Goal: Information Seeking & Learning: Compare options

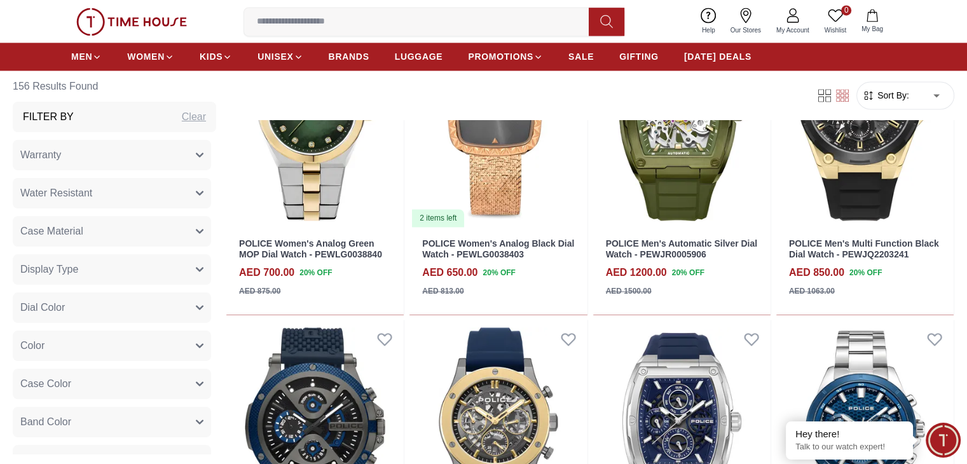
scroll to position [2098, 0]
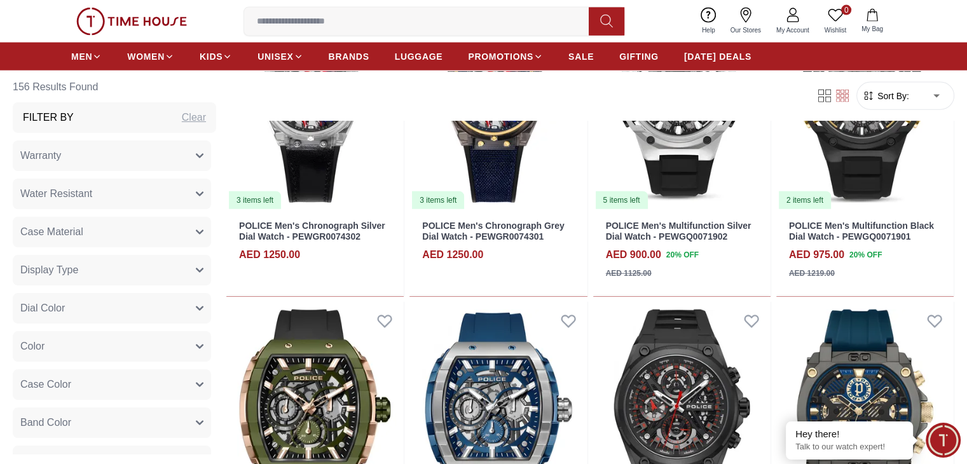
scroll to position [2988, 0]
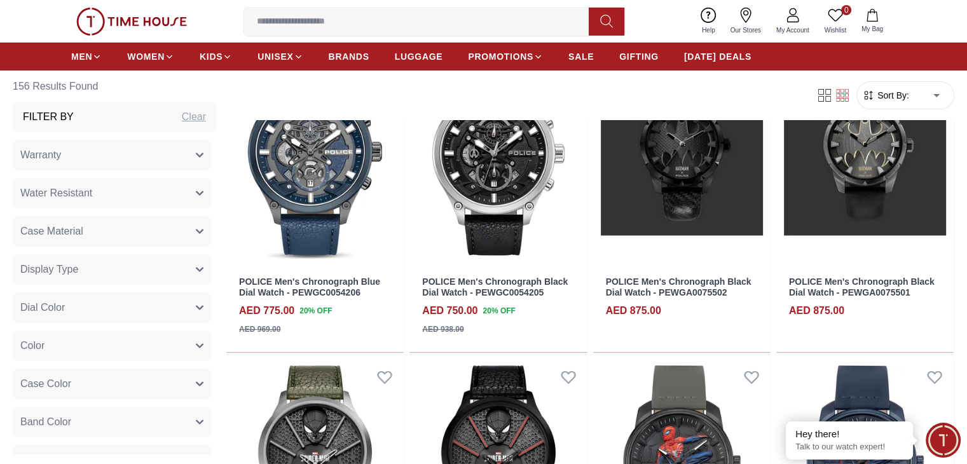
scroll to position [4596, 0]
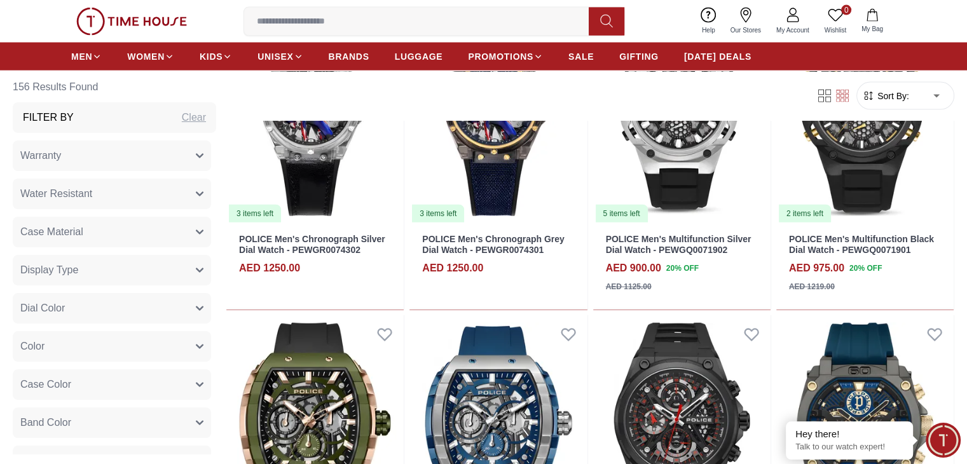
scroll to position [2815, 0]
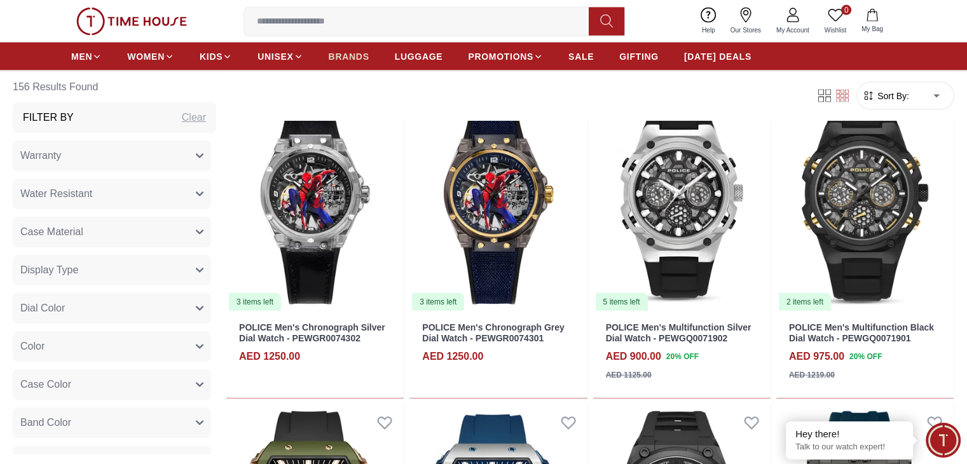
click at [333, 59] on span "BRANDS" at bounding box center [349, 56] width 41 height 13
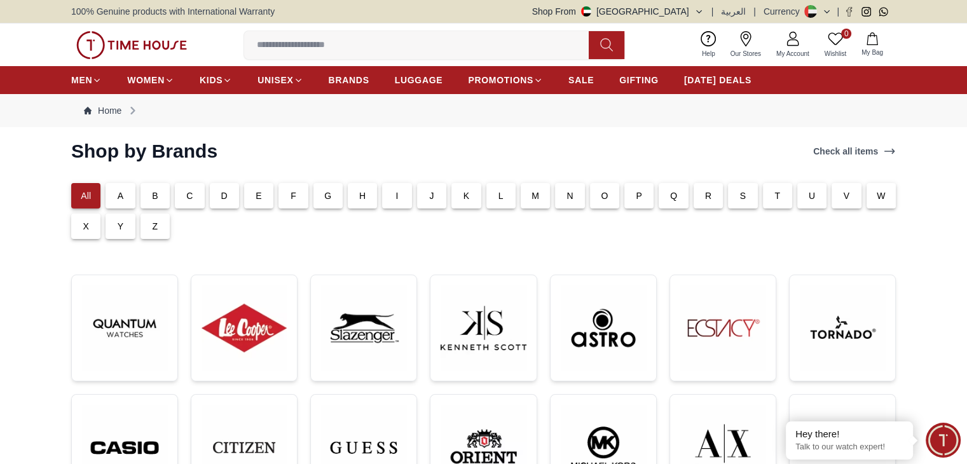
click at [125, 197] on div "A" at bounding box center [120, 195] width 29 height 25
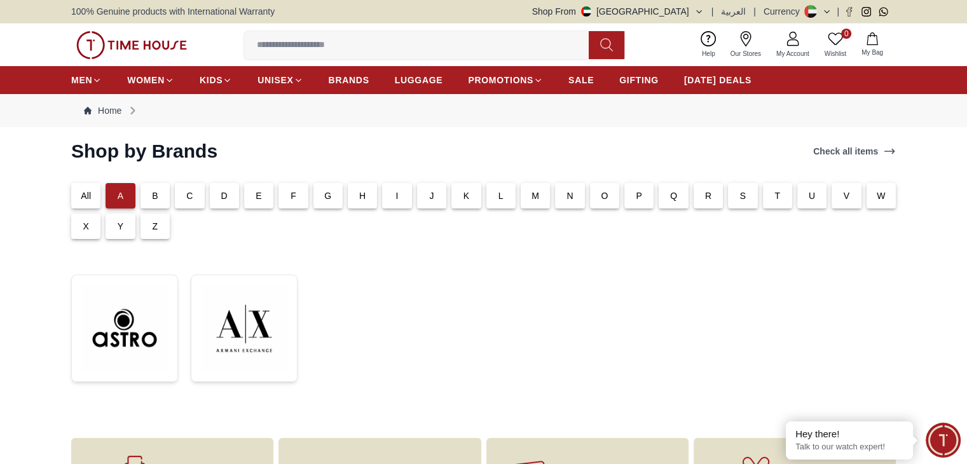
click at [149, 197] on div "B" at bounding box center [155, 195] width 29 height 25
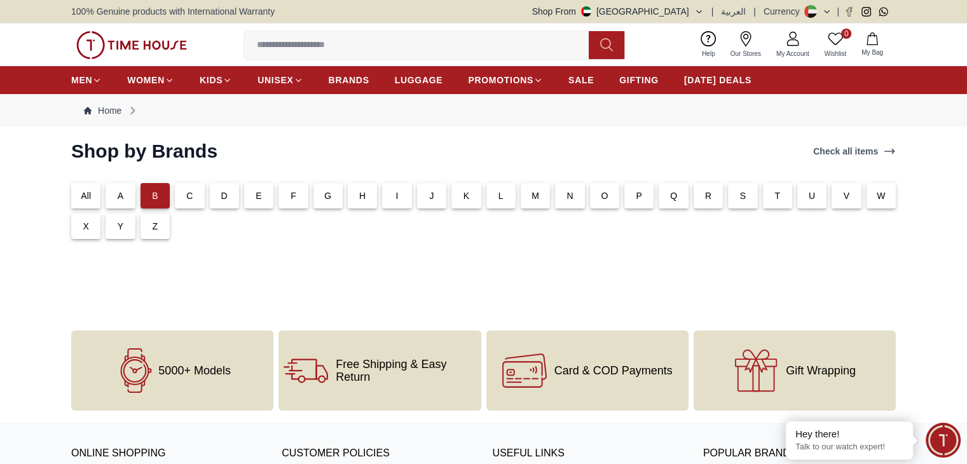
click at [68, 193] on div "All" at bounding box center [83, 193] width 34 height 31
click at [71, 195] on div "All" at bounding box center [83, 193] width 34 height 31
click at [76, 195] on div "All" at bounding box center [85, 195] width 29 height 25
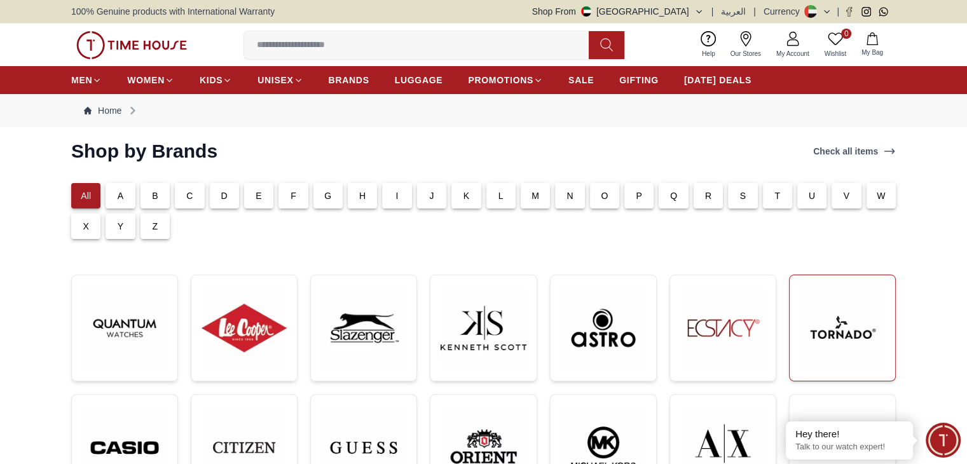
click at [846, 337] on img at bounding box center [842, 327] width 85 height 85
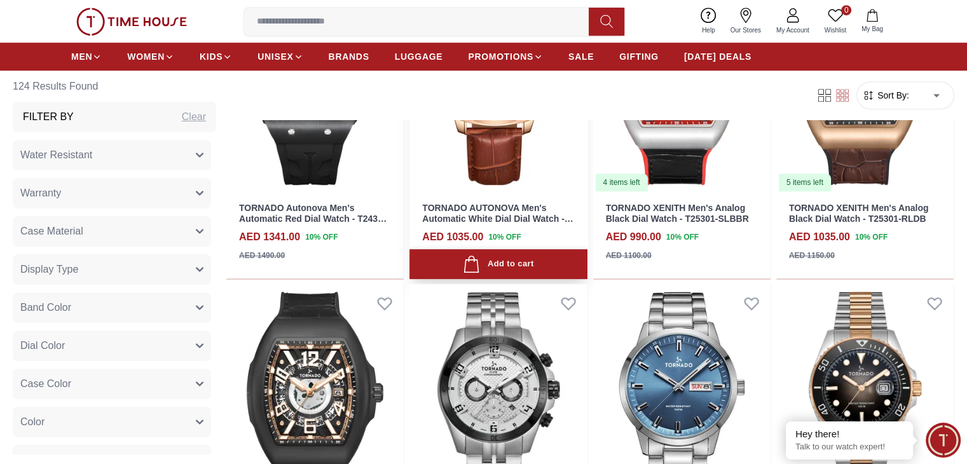
scroll to position [827, 0]
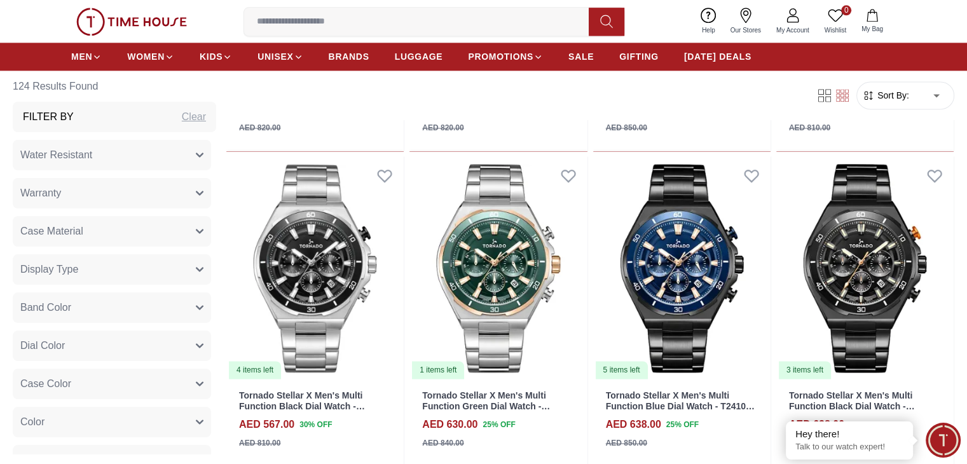
scroll to position [1971, 0]
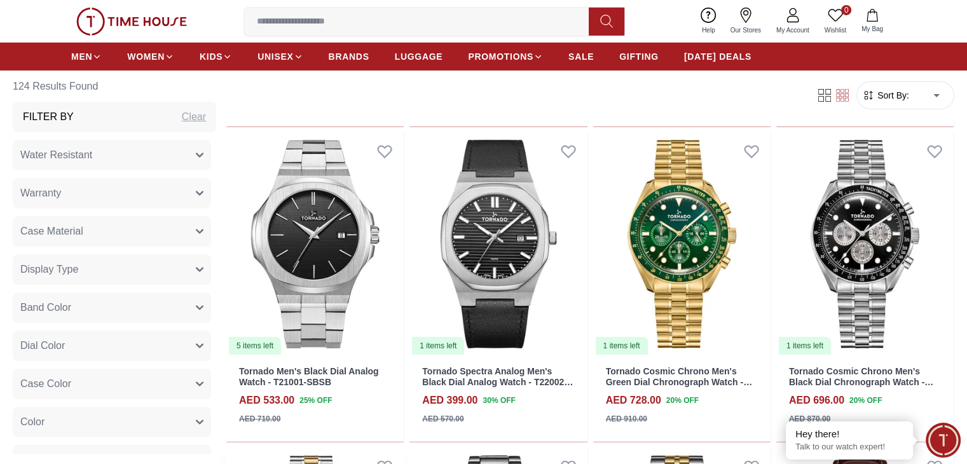
scroll to position [4451, 0]
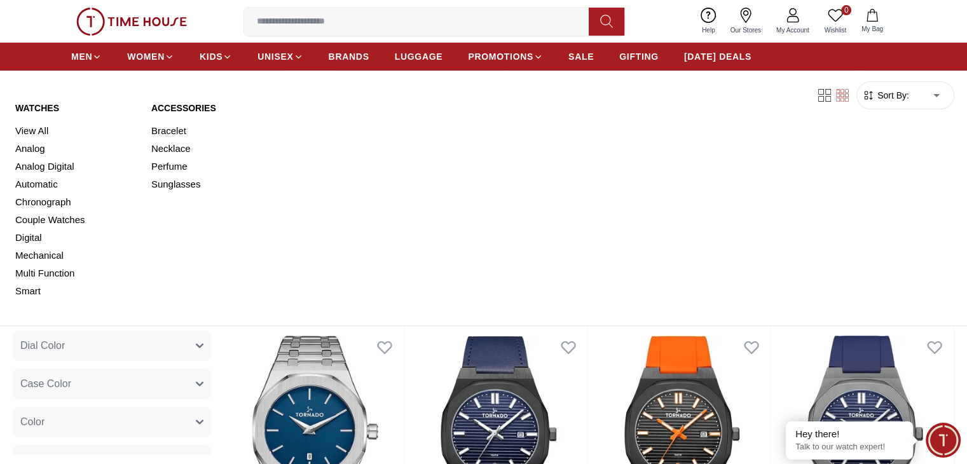
scroll to position [5086, 0]
click at [443, 146] on img at bounding box center [449, 150] width 57 height 57
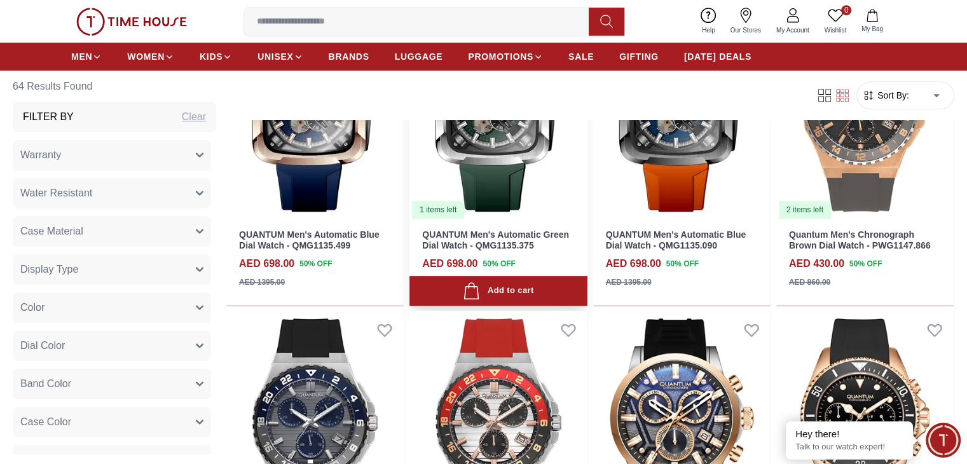
scroll to position [827, 0]
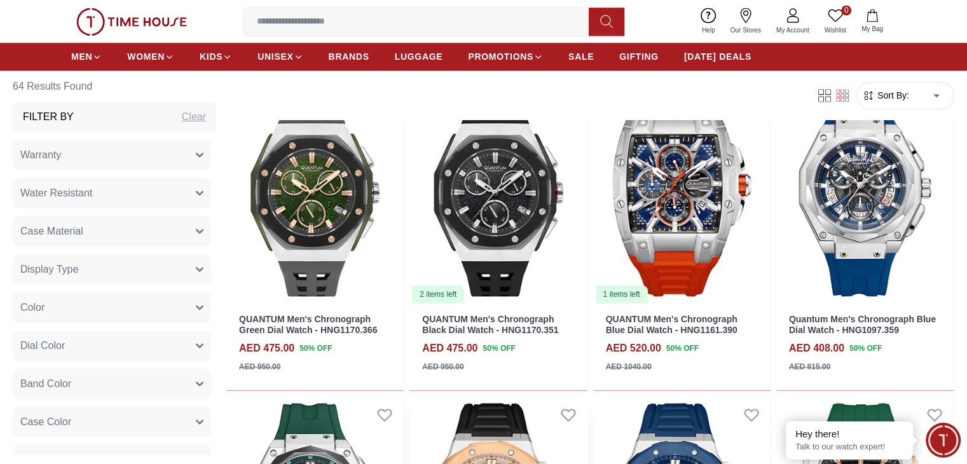
scroll to position [2035, 0]
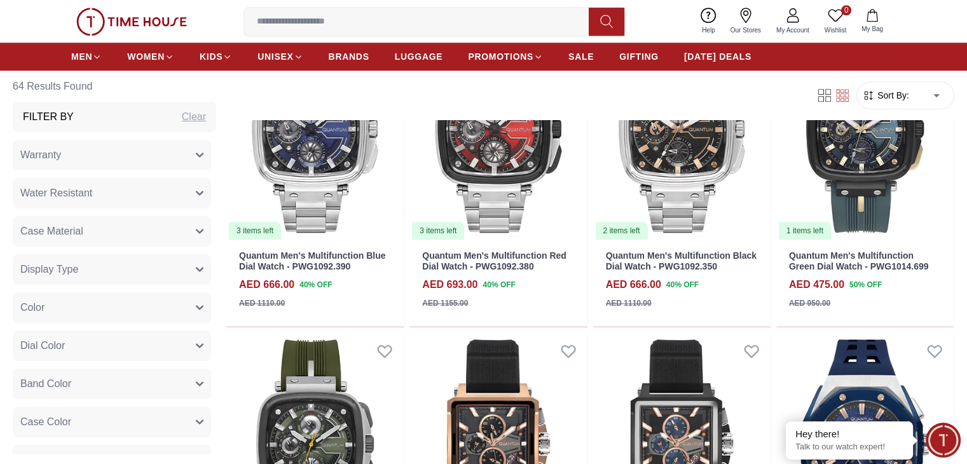
scroll to position [1208, 0]
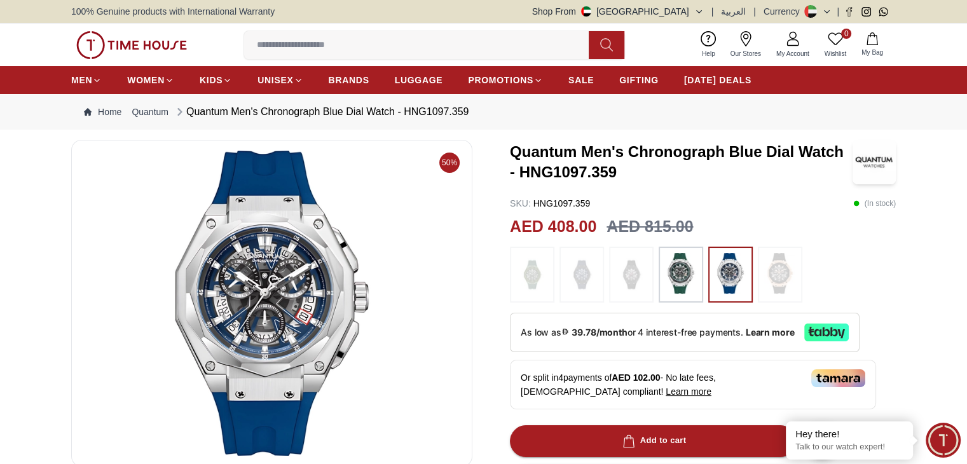
click at [673, 276] on img at bounding box center [681, 273] width 32 height 41
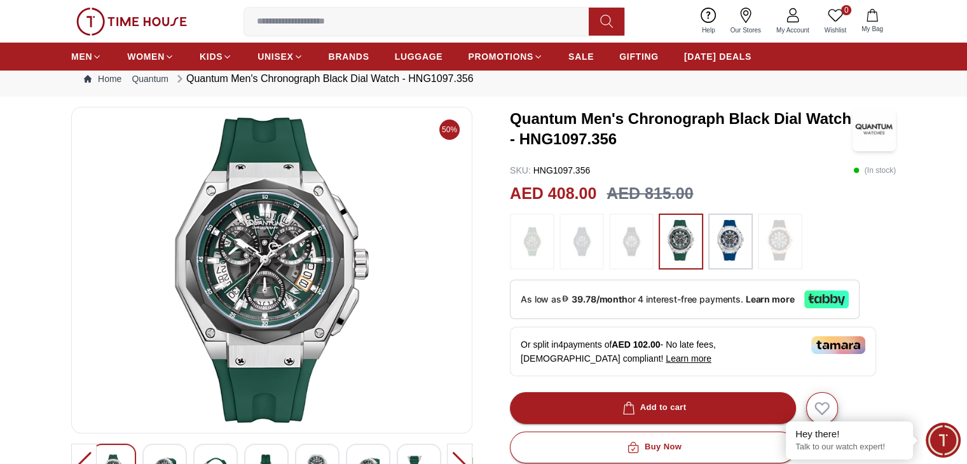
scroll to position [64, 0]
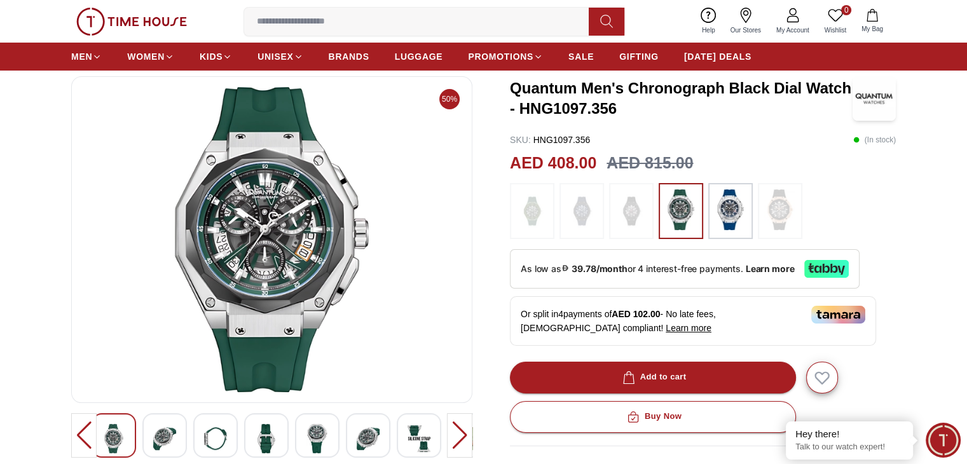
click at [715, 209] on img at bounding box center [731, 209] width 32 height 41
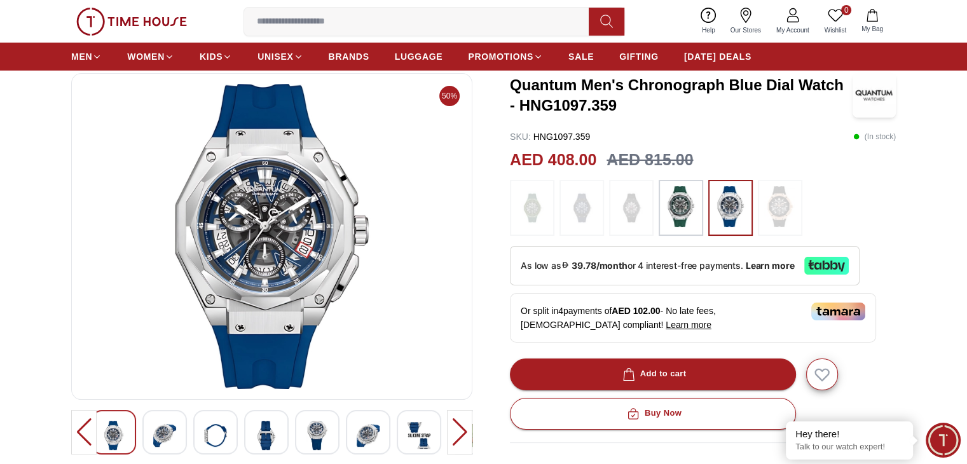
scroll to position [254, 0]
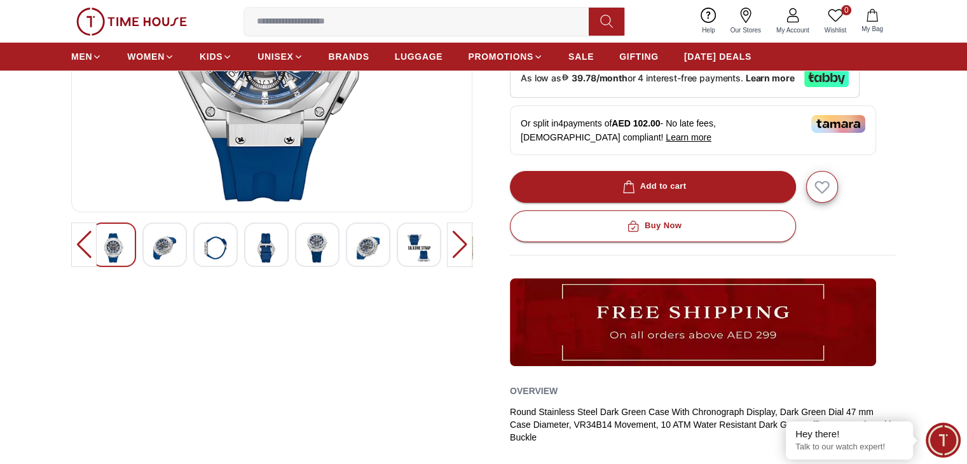
click at [462, 247] on div at bounding box center [459, 245] width 25 height 45
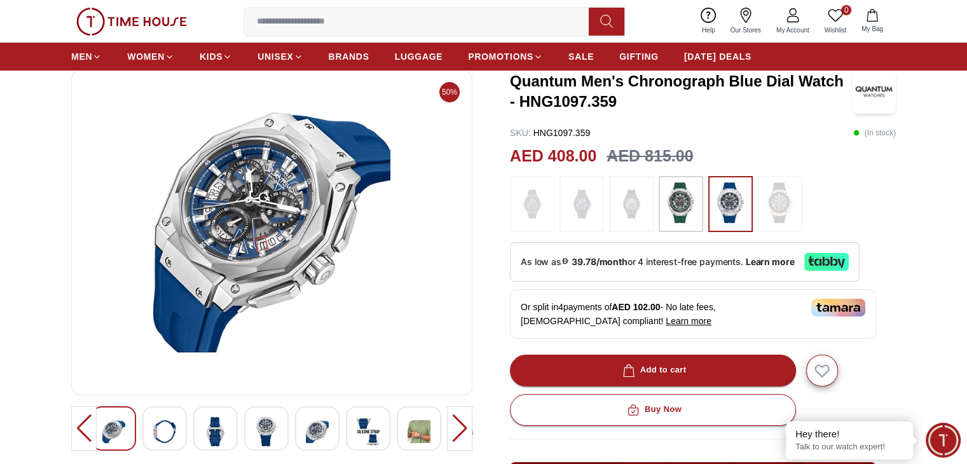
scroll to position [64, 0]
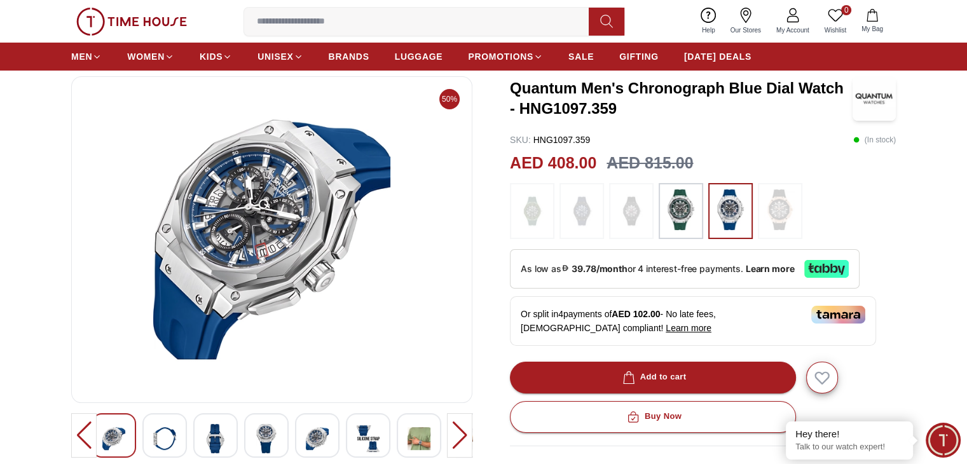
click at [460, 438] on div at bounding box center [459, 435] width 25 height 45
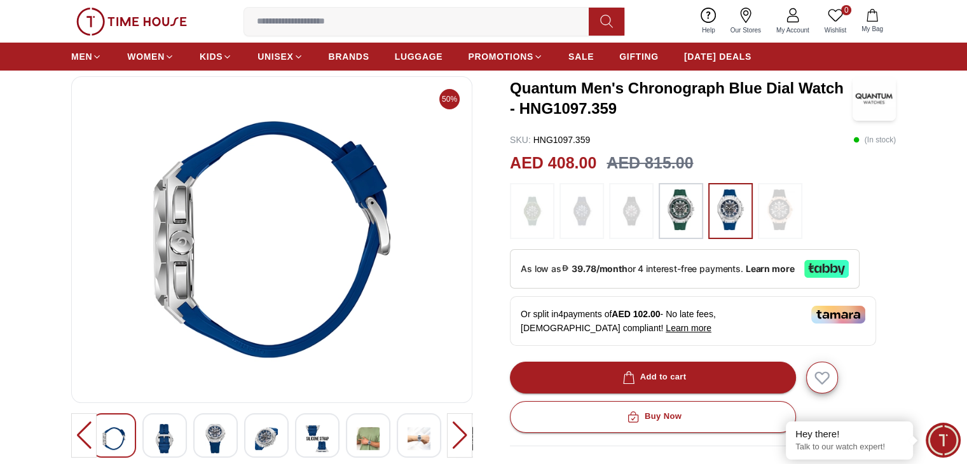
click at [460, 438] on div at bounding box center [459, 435] width 25 height 45
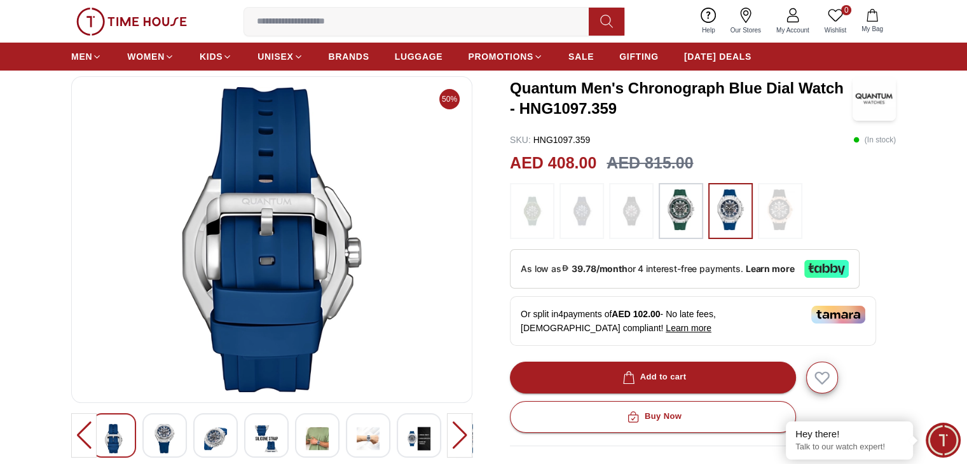
click at [460, 438] on div at bounding box center [459, 435] width 25 height 45
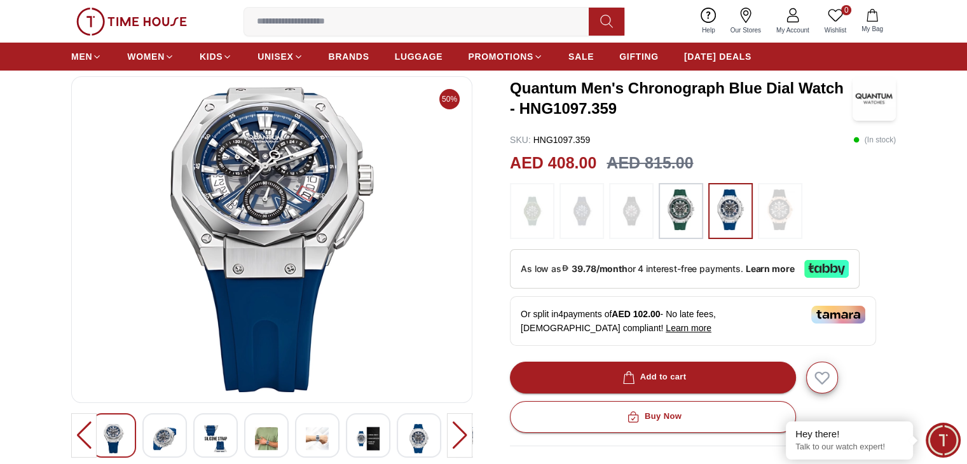
click at [460, 438] on div at bounding box center [459, 435] width 25 height 45
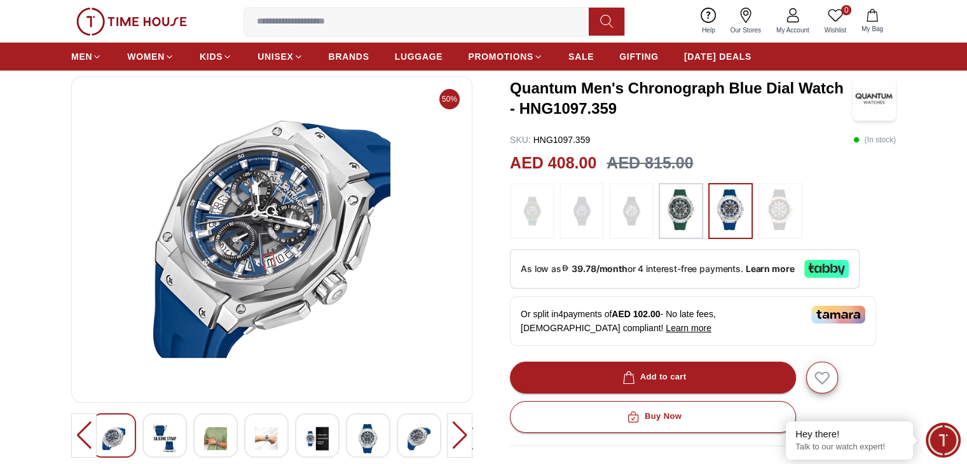
click at [460, 438] on div at bounding box center [459, 435] width 25 height 45
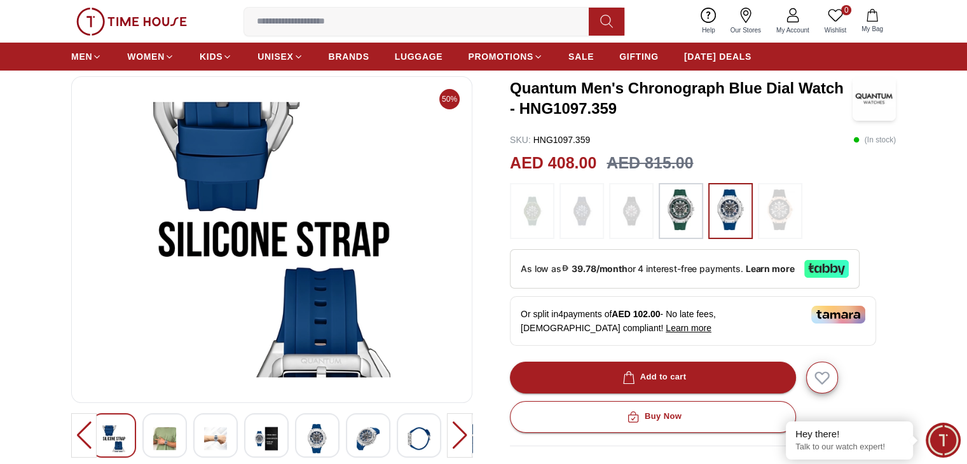
click at [460, 438] on div at bounding box center [459, 435] width 25 height 45
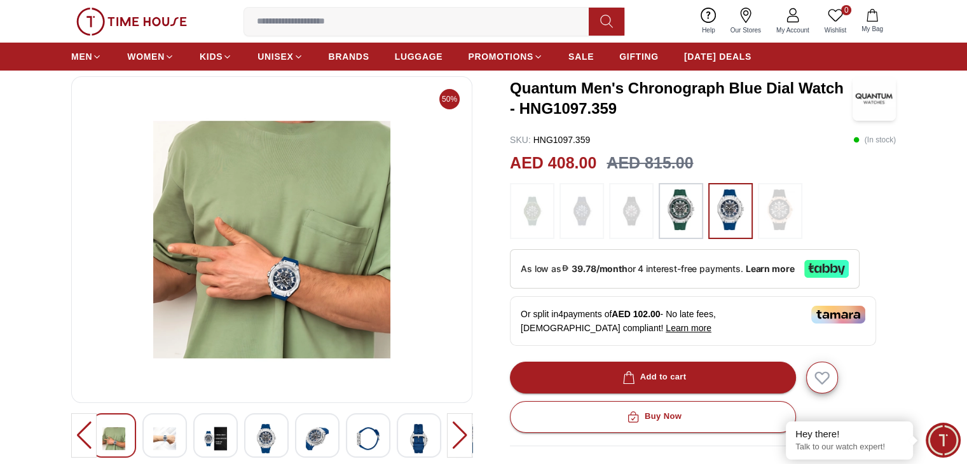
click at [460, 438] on div at bounding box center [459, 435] width 25 height 45
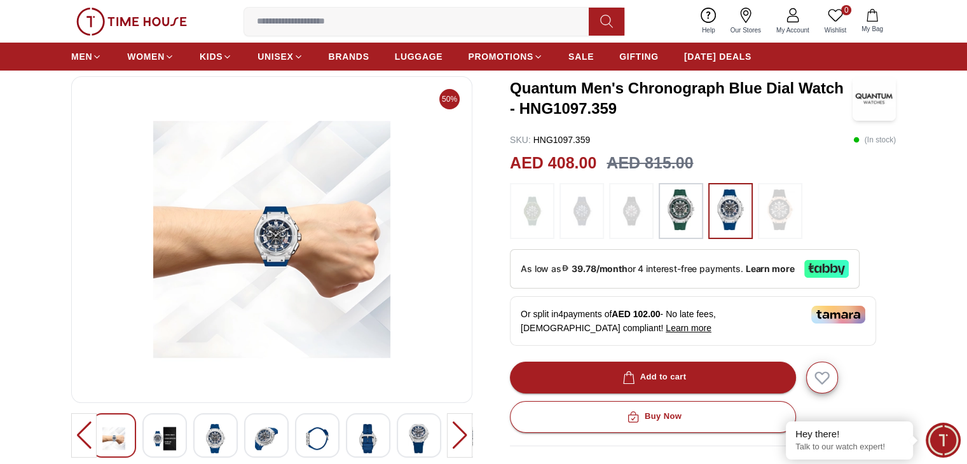
click at [460, 438] on div at bounding box center [459, 435] width 25 height 45
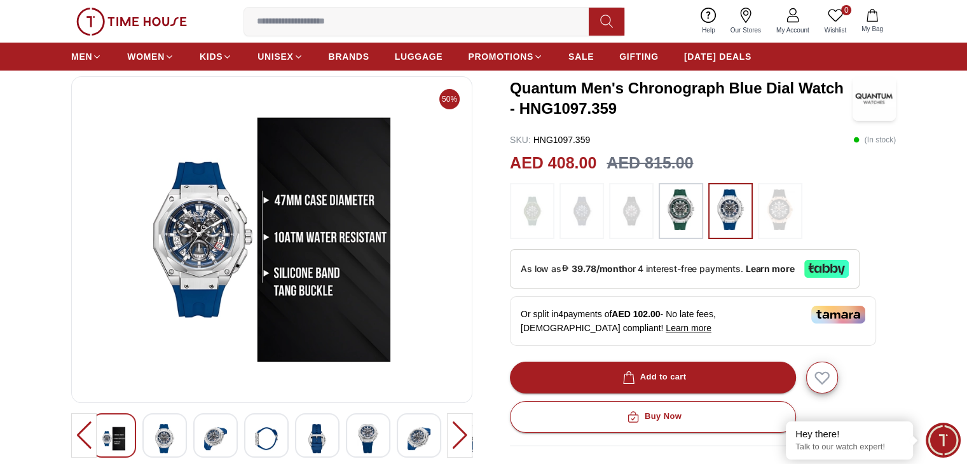
click at [460, 438] on div at bounding box center [459, 435] width 25 height 45
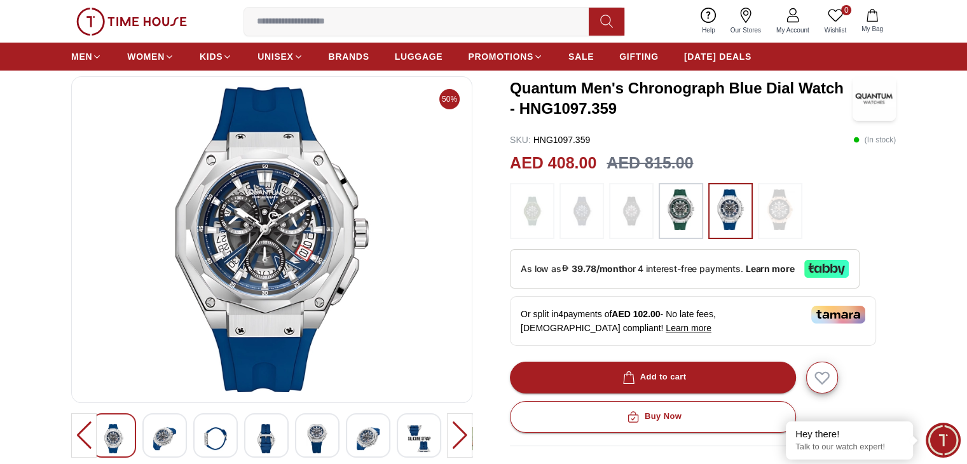
click at [460, 438] on div at bounding box center [459, 435] width 25 height 45
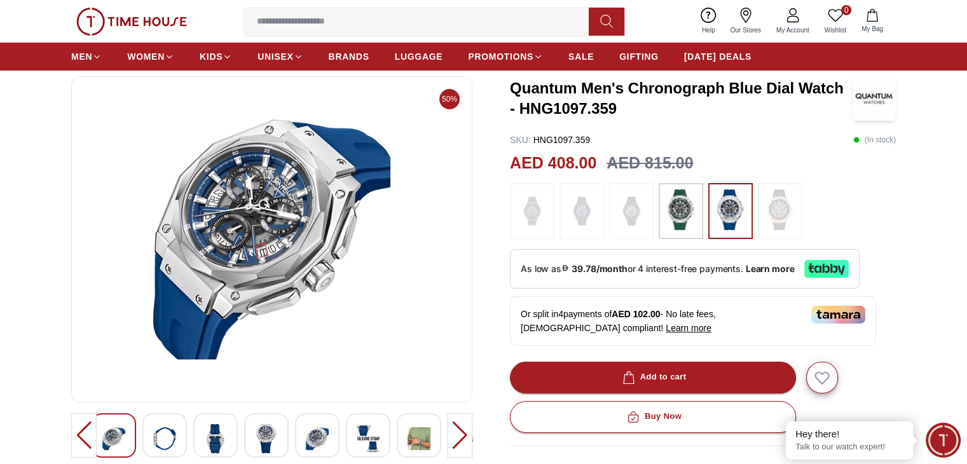
click at [454, 442] on div at bounding box center [459, 435] width 25 height 45
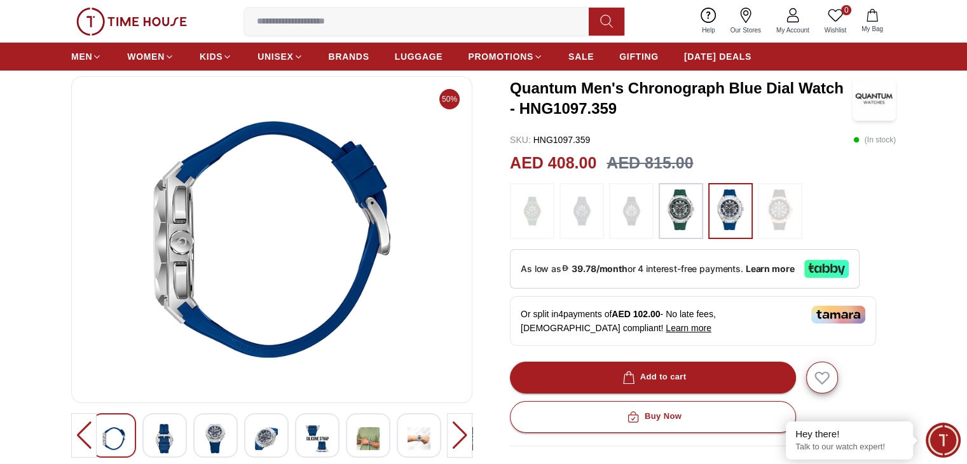
click at [454, 442] on div at bounding box center [459, 435] width 25 height 45
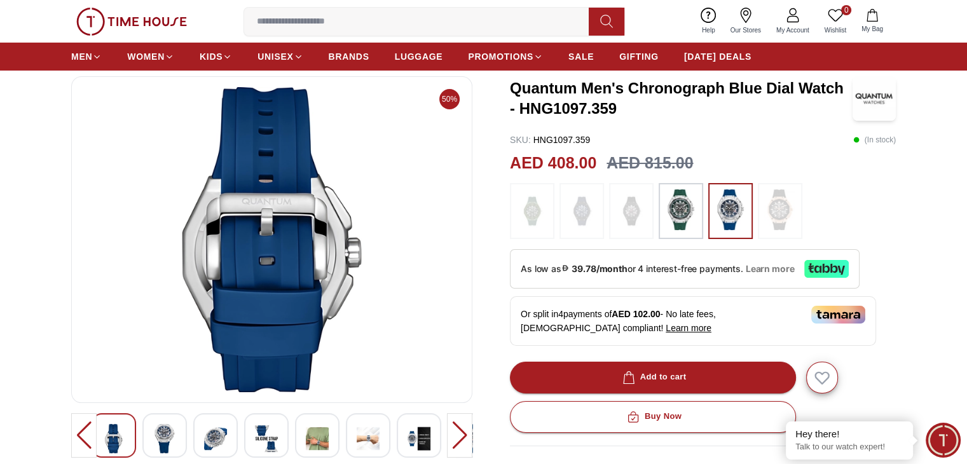
click at [770, 265] on span "Learn more" at bounding box center [770, 269] width 49 height 10
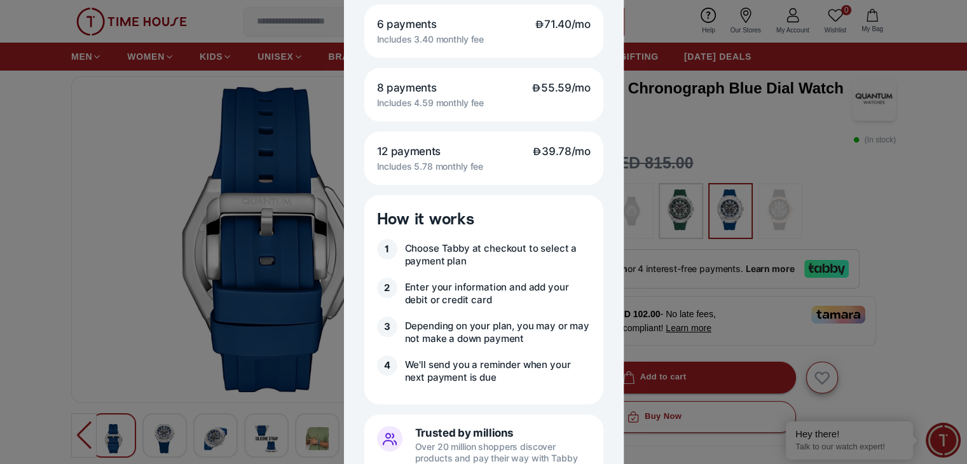
scroll to position [318, 0]
click at [659, 257] on div at bounding box center [483, 232] width 967 height 464
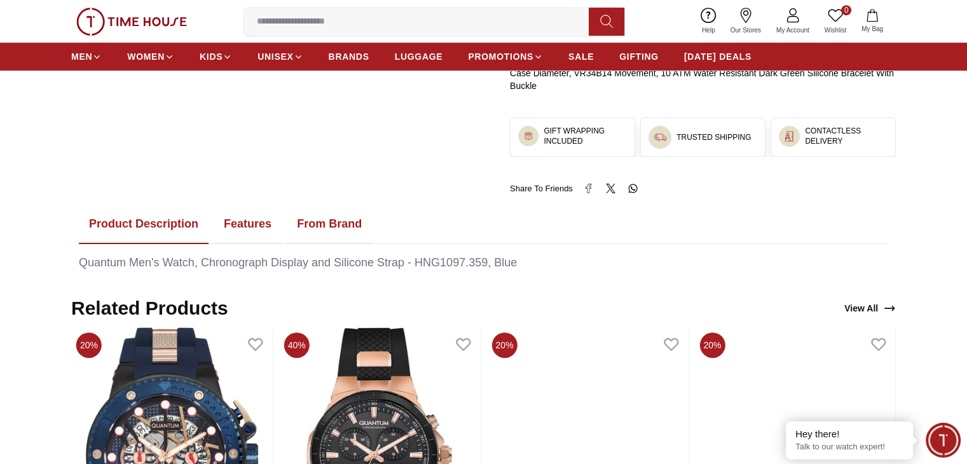
scroll to position [509, 0]
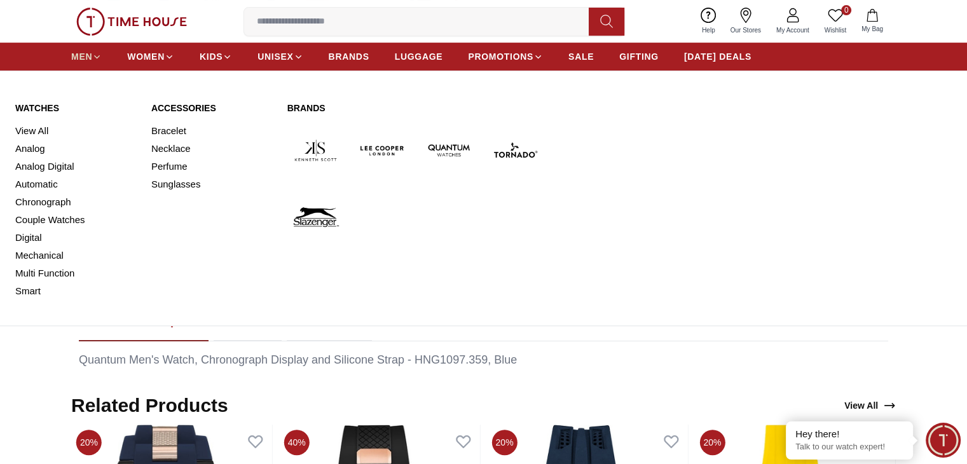
click at [90, 60] on span "MEN" at bounding box center [81, 56] width 21 height 13
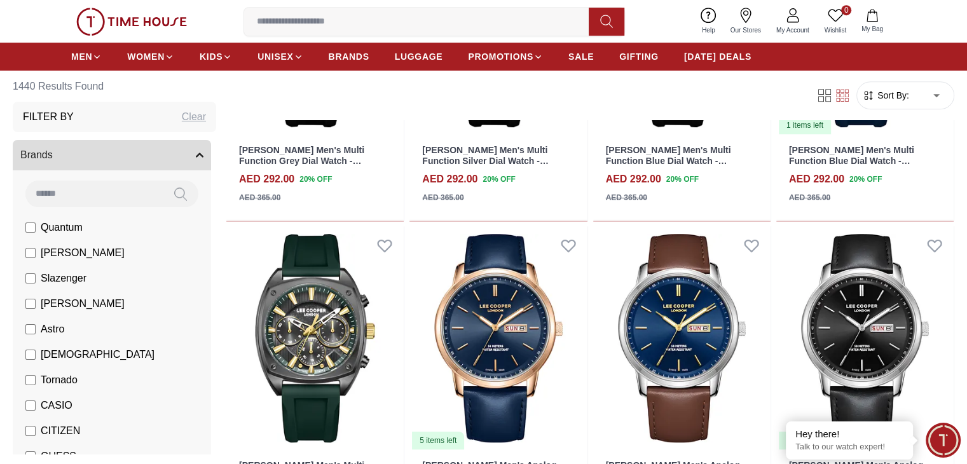
scroll to position [5849, 0]
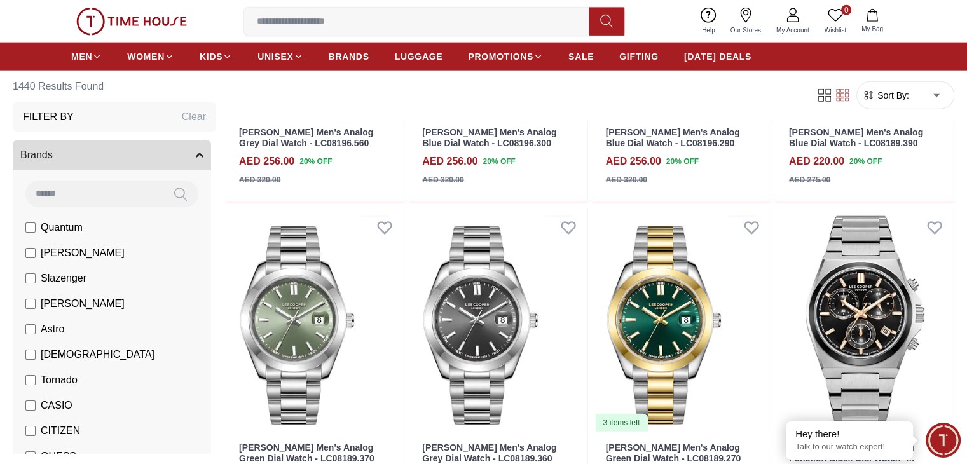
scroll to position [8075, 0]
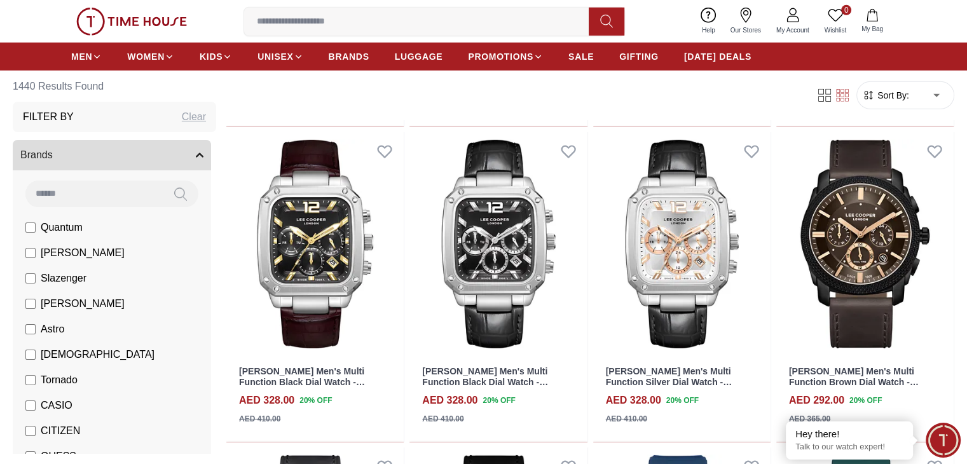
scroll to position [8965, 0]
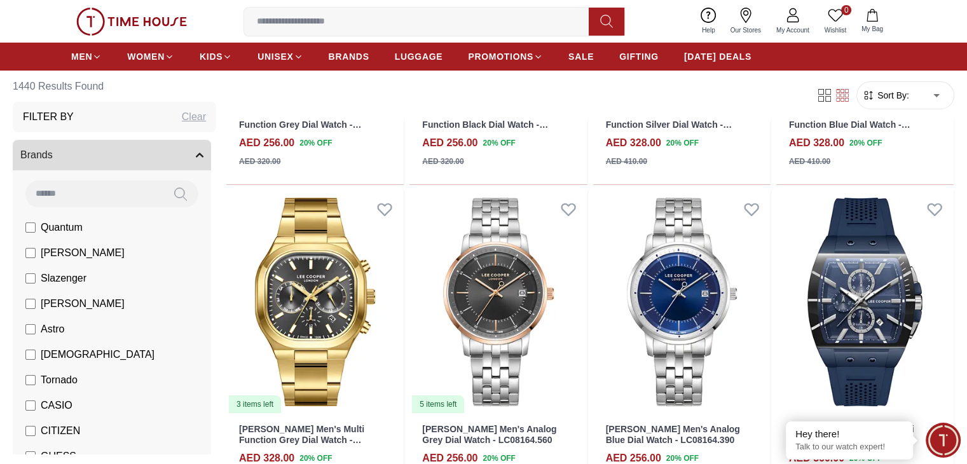
scroll to position [10012, 0]
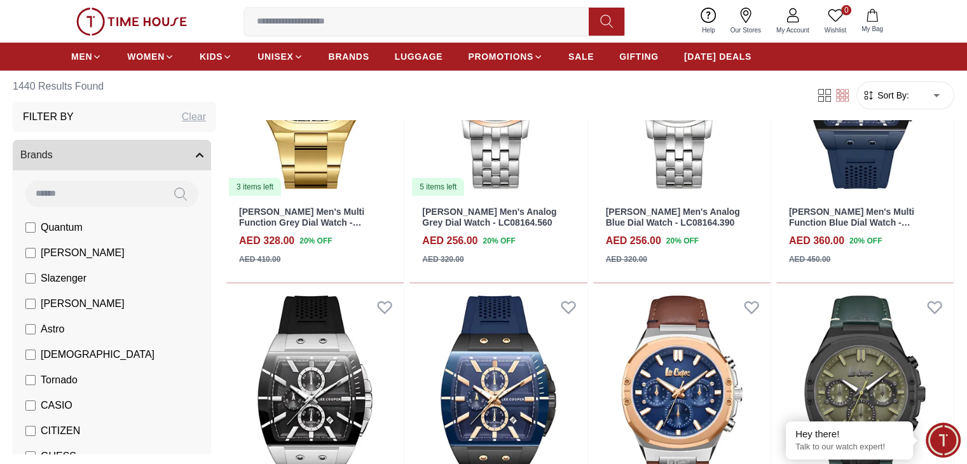
scroll to position [10046, 0]
